Goal: Task Accomplishment & Management: Complete application form

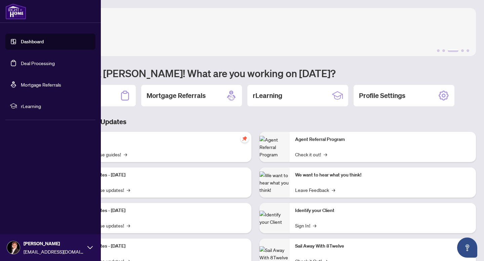
click at [32, 63] on link "Deal Processing" at bounding box center [38, 63] width 34 height 6
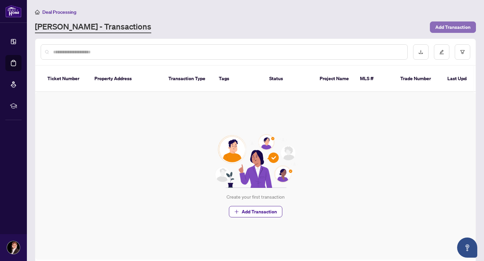
click at [454, 26] on span "Add Transaction" at bounding box center [452, 27] width 35 height 11
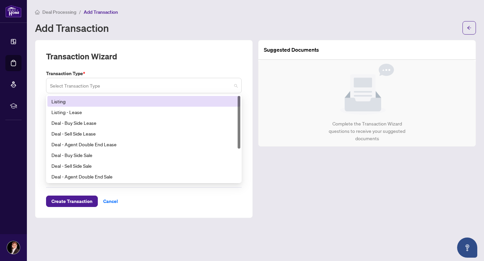
click at [235, 84] on span at bounding box center [144, 85] width 188 height 13
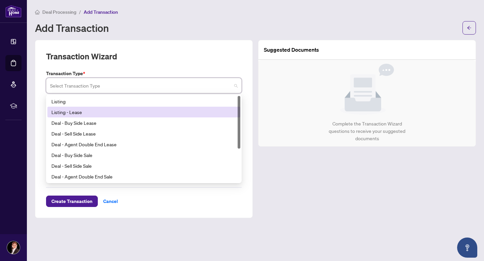
click at [204, 109] on div "Listing - Lease" at bounding box center [143, 112] width 185 height 7
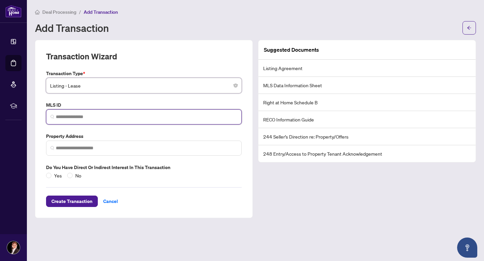
click at [194, 116] on input "search" at bounding box center [146, 117] width 181 height 7
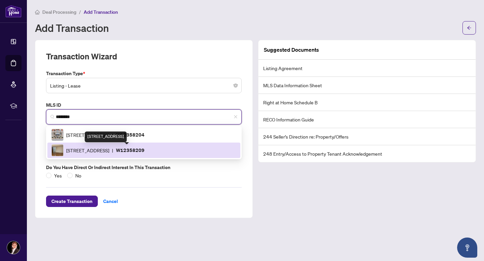
click at [92, 149] on span "[STREET_ADDRESS]" at bounding box center [87, 150] width 43 height 7
type input "*********"
type input "**********"
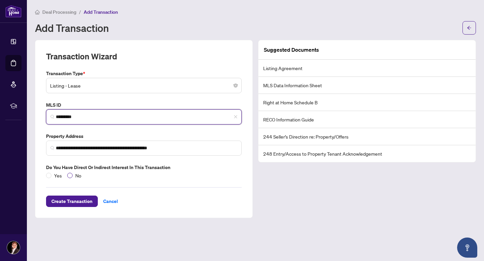
type input "*********"
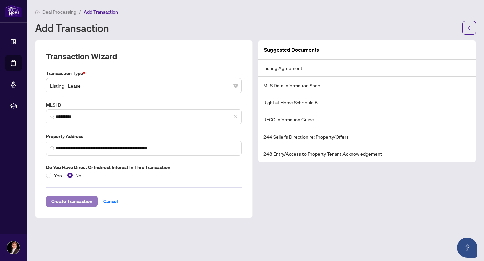
click at [70, 200] on span "Create Transaction" at bounding box center [71, 201] width 41 height 11
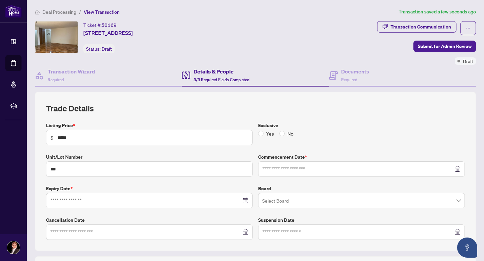
type input "**********"
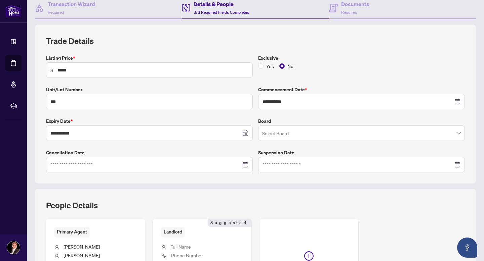
scroll to position [68, 0]
click at [458, 134] on span at bounding box center [361, 133] width 199 height 13
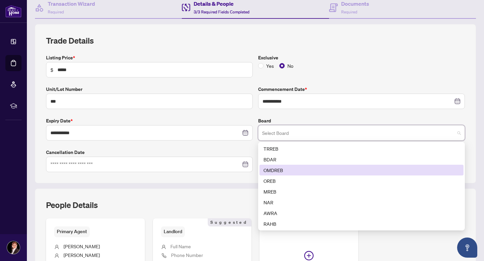
click at [367, 169] on div "OMDREB" at bounding box center [361, 170] width 196 height 7
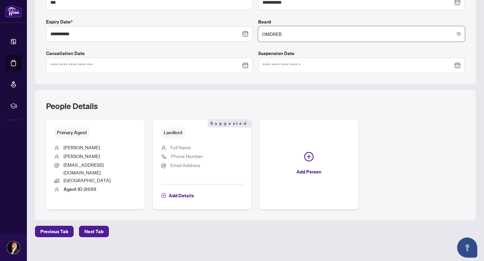
scroll to position [168, 0]
click at [188, 190] on span "Add Details" at bounding box center [181, 195] width 25 height 11
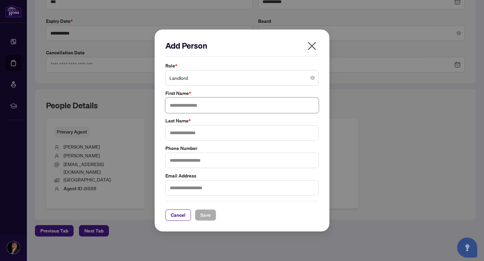
click at [228, 105] on input "text" at bounding box center [241, 105] width 153 height 15
type input "******"
click at [228, 131] on input "text" at bounding box center [241, 132] width 153 height 15
type input "*******"
click at [221, 187] on input "text" at bounding box center [241, 187] width 153 height 15
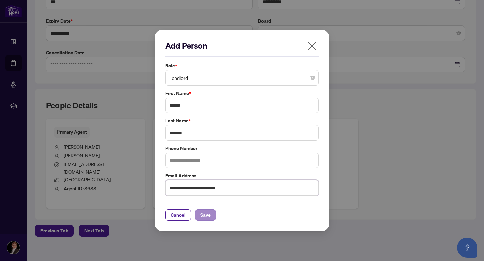
type input "**********"
click at [205, 214] on span "Save" at bounding box center [205, 215] width 10 height 11
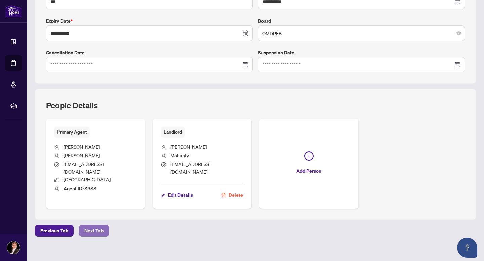
click at [88, 226] on span "Next Tab" at bounding box center [93, 231] width 19 height 11
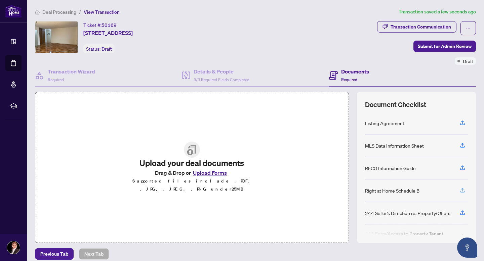
click at [463, 189] on icon "button" at bounding box center [462, 191] width 6 height 6
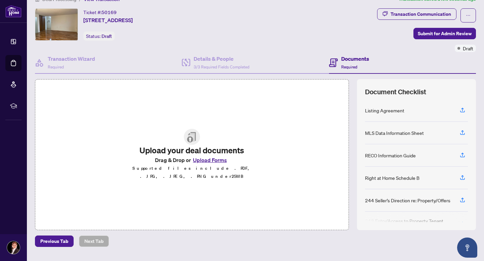
scroll to position [1, 0]
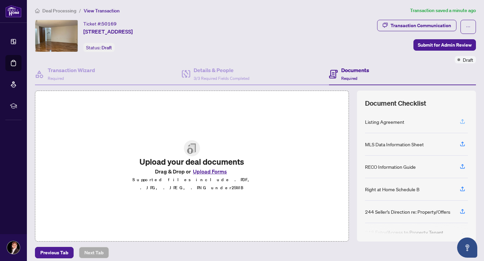
click at [462, 121] on icon "button" at bounding box center [462, 122] width 6 height 6
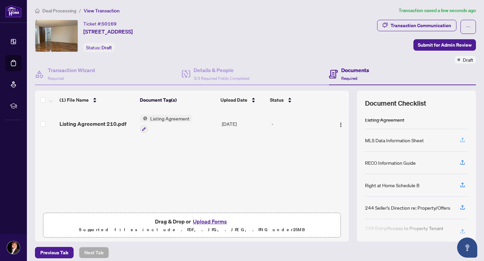
click at [463, 138] on icon "button" at bounding box center [462, 139] width 3 height 3
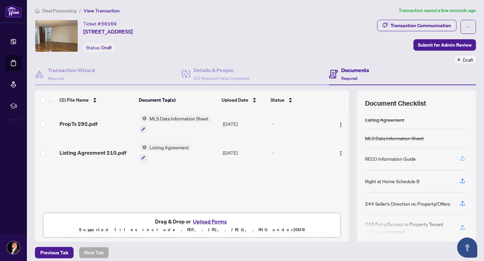
click at [463, 157] on icon "button" at bounding box center [462, 159] width 6 height 6
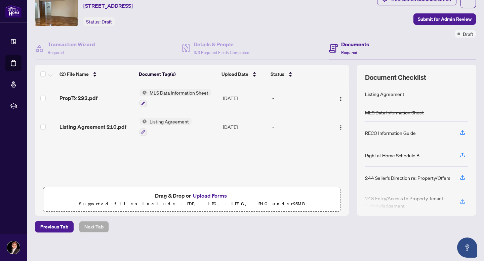
scroll to position [26, 0]
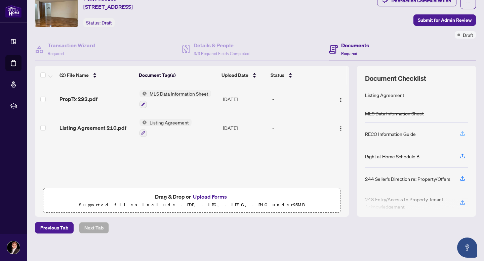
click at [463, 133] on icon "button" at bounding box center [462, 134] width 6 height 6
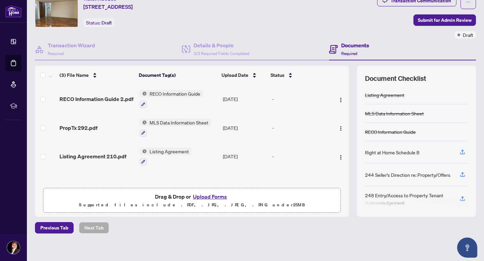
click at [166, 121] on span "MLS Data Information Sheet" at bounding box center [179, 122] width 64 height 7
click at [103, 117] on td "PropTx 292.pdf" at bounding box center [97, 128] width 80 height 29
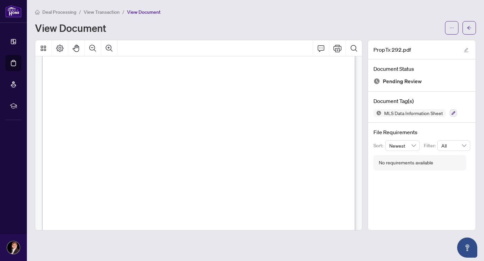
scroll to position [4344, 0]
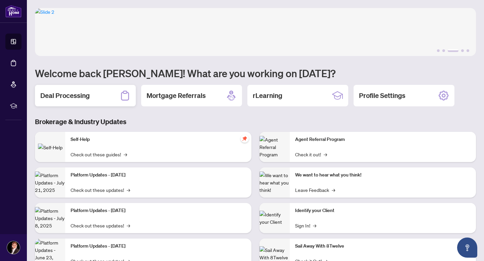
click at [87, 93] on h2 "Deal Processing" at bounding box center [64, 95] width 49 height 9
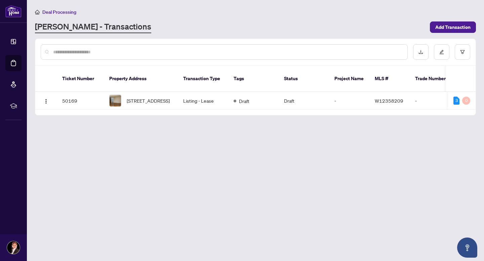
click at [241, 125] on main "Deal Processing [PERSON_NAME] - Transactions Add Transaction Ticket Number Prop…" at bounding box center [255, 130] width 457 height 261
click at [141, 97] on span "[STREET_ADDRESS]" at bounding box center [148, 100] width 43 height 7
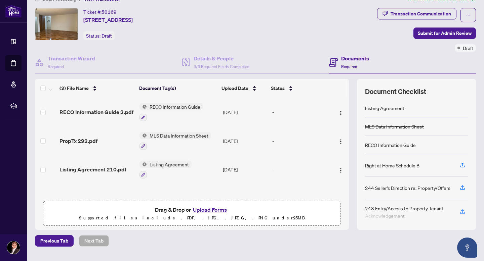
scroll to position [12, 0]
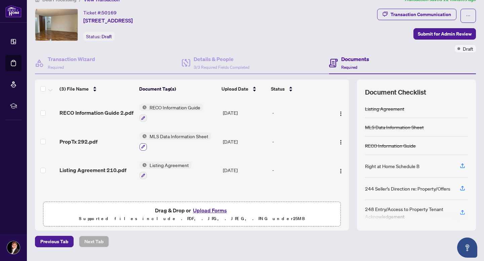
click at [144, 145] on icon "button" at bounding box center [143, 147] width 4 height 4
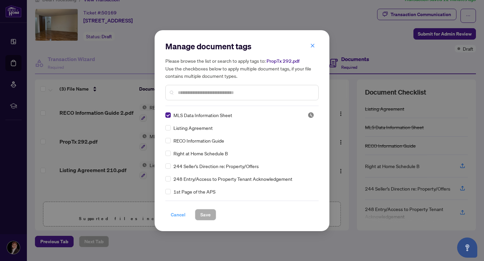
click at [176, 212] on span "Cancel" at bounding box center [178, 215] width 15 height 11
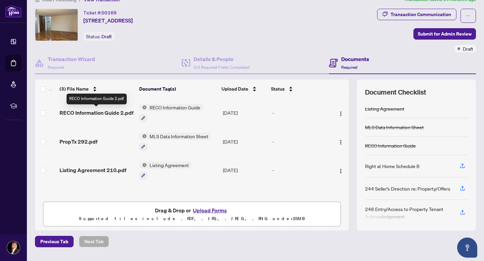
click at [90, 111] on span "RECO Information Guide 2.pdf" at bounding box center [96, 113] width 74 height 8
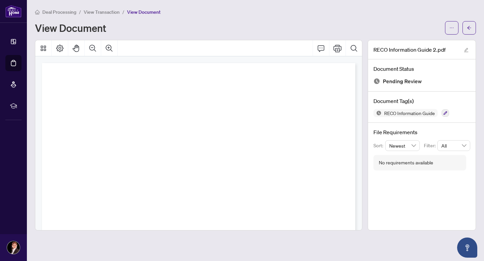
click at [169, 118] on div "Page 1" at bounding box center [198, 266] width 313 height 406
click at [42, 46] on icon "Thumbnails" at bounding box center [43, 48] width 5 height 5
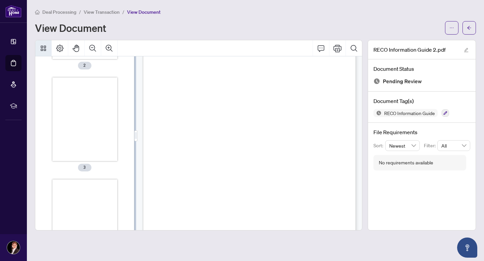
scroll to position [0, 0]
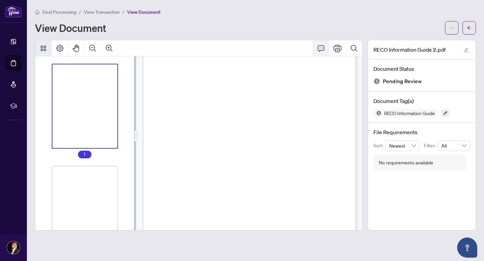
click at [322, 46] on icon "Comment" at bounding box center [321, 48] width 8 height 8
click at [446, 112] on icon "button" at bounding box center [446, 114] width 4 height 4
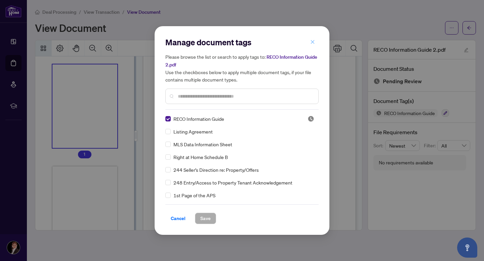
click at [312, 41] on icon "close" at bounding box center [312, 42] width 5 height 5
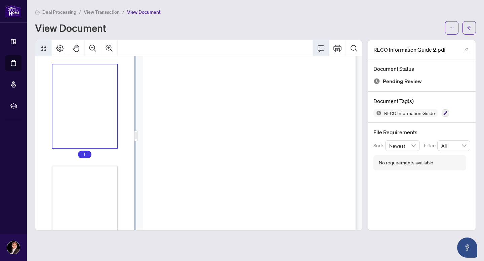
click at [196, 24] on div "View Document" at bounding box center [238, 28] width 406 height 11
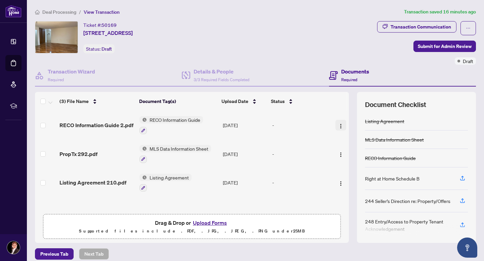
click at [338, 124] on img "button" at bounding box center [340, 126] width 5 height 5
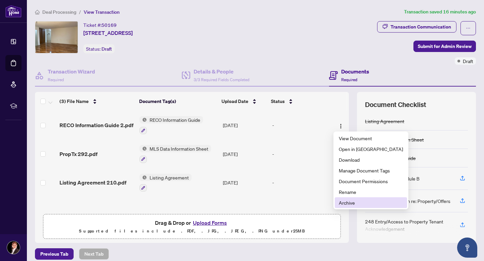
click at [346, 202] on span "Archive" at bounding box center [371, 202] width 64 height 7
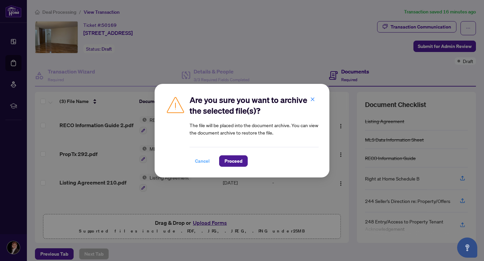
click at [196, 160] on span "Cancel" at bounding box center [202, 161] width 15 height 11
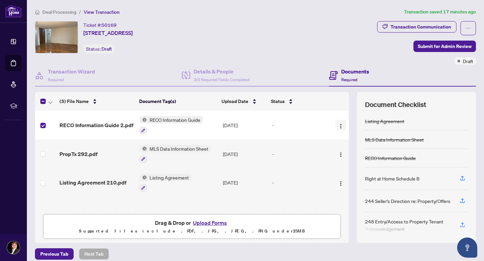
click at [338, 124] on img "button" at bounding box center [340, 126] width 5 height 5
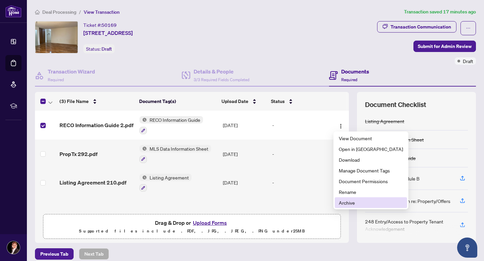
click at [352, 202] on span "Archive" at bounding box center [371, 202] width 64 height 7
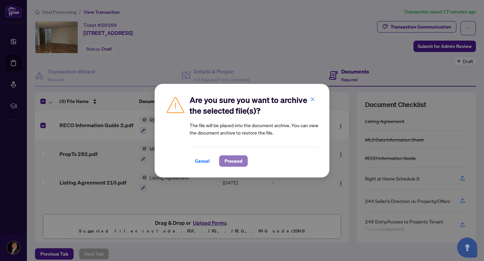
click at [231, 162] on span "Proceed" at bounding box center [234, 161] width 18 height 11
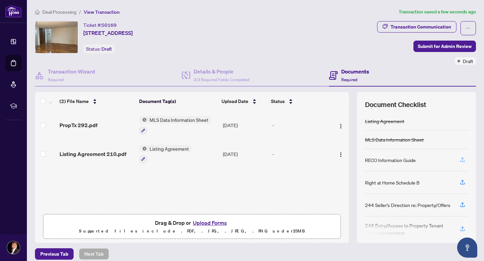
click at [462, 158] on icon "button" at bounding box center [462, 159] width 3 height 3
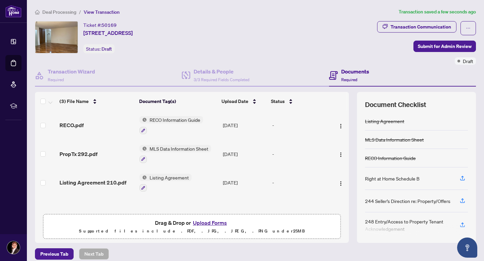
click at [179, 118] on span "RECO Information Guide" at bounding box center [175, 119] width 56 height 7
click at [176, 121] on span "RECO Information Guide" at bounding box center [175, 119] width 56 height 7
click at [78, 123] on span "RECO.pdf" at bounding box center [71, 125] width 24 height 8
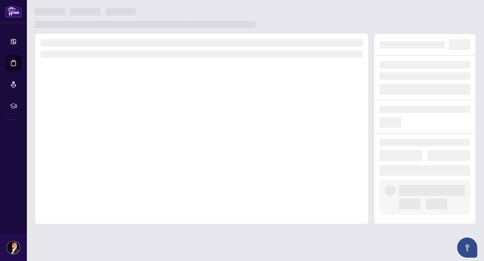
click at [78, 123] on div at bounding box center [201, 129] width 333 height 191
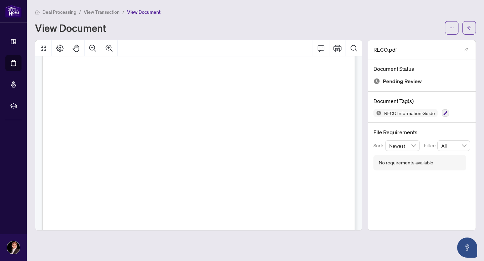
scroll to position [5078, 0]
click at [175, 26] on div "View Document" at bounding box center [238, 28] width 406 height 11
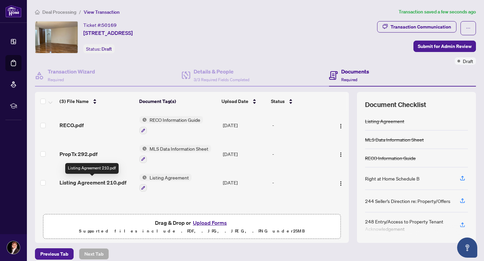
click at [99, 182] on span "Listing Agreement 210.pdf" at bounding box center [92, 183] width 67 height 8
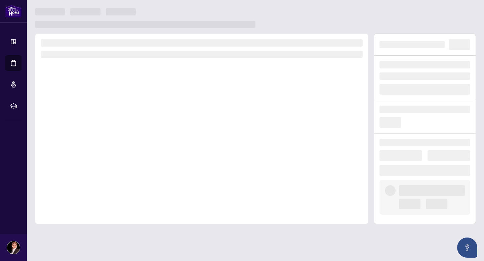
click at [99, 182] on div at bounding box center [201, 129] width 333 height 191
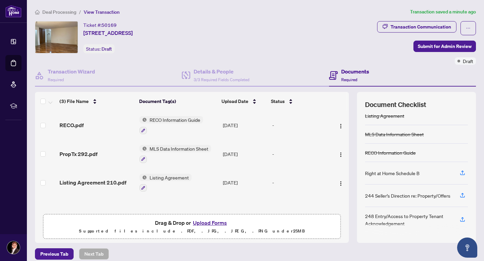
scroll to position [6, 0]
drag, startPoint x: 465, startPoint y: 46, endPoint x: 443, endPoint y: 72, distance: 33.9
click at [443, 72] on div "Ticket #: 50169 406-18 Knightsbridge Rd, Brampton, Ontario L6T 3X5, Canada Stat…" at bounding box center [255, 132] width 446 height 222
click at [350, 70] on h4 "Documents" at bounding box center [355, 72] width 28 height 8
click at [349, 77] on span "Required" at bounding box center [349, 79] width 16 height 5
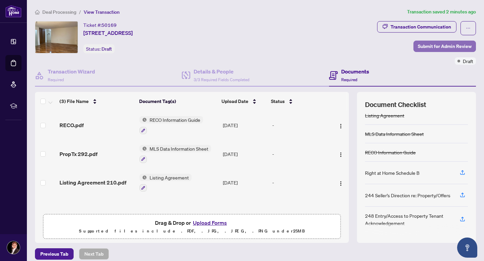
click at [450, 43] on span "Submit for Admin Review" at bounding box center [445, 46] width 54 height 11
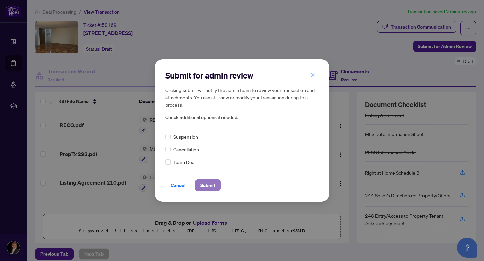
click at [202, 185] on span "Submit" at bounding box center [207, 185] width 15 height 11
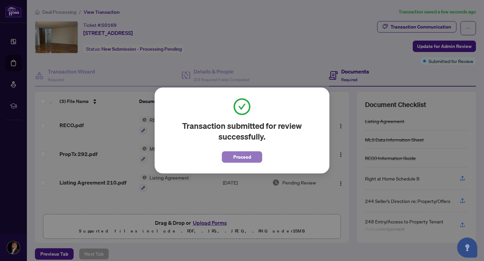
click at [251, 158] on button "Proceed" at bounding box center [242, 157] width 40 height 11
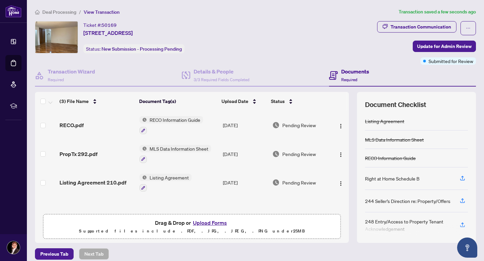
scroll to position [0, 0]
